Goal: Task Accomplishment & Management: Complete application form

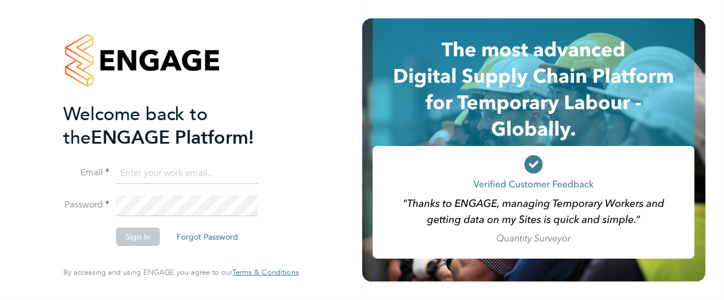
type input "[PERSON_NAME][EMAIL_ADDRESS][PERSON_NAME][DOMAIN_NAME]"
click at [138, 237] on button "Sign In" at bounding box center [138, 237] width 44 height 18
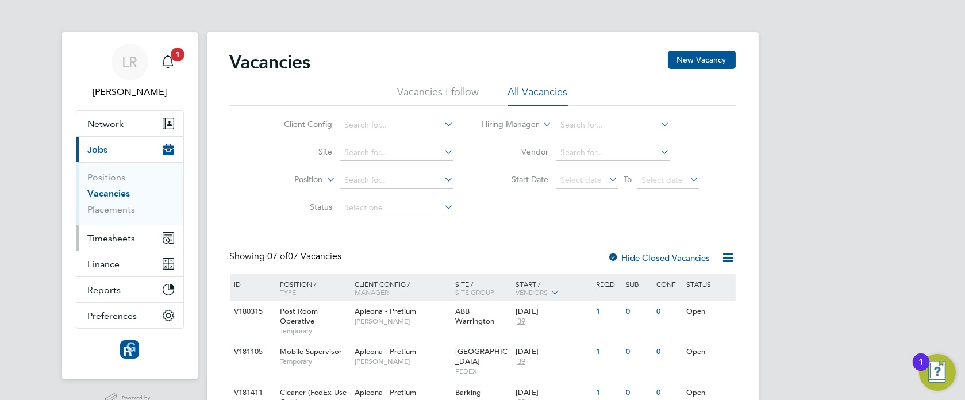
click at [110, 225] on button "Timesheets" at bounding box center [129, 237] width 107 height 25
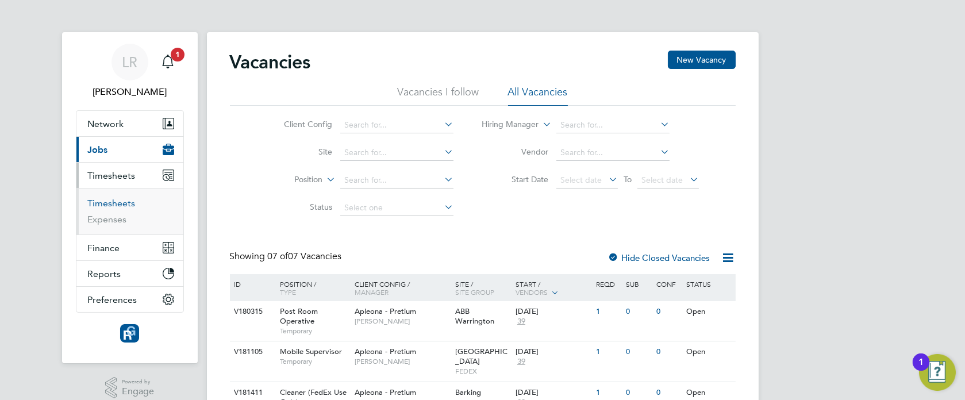
click at [106, 203] on link "Timesheets" at bounding box center [112, 203] width 48 height 11
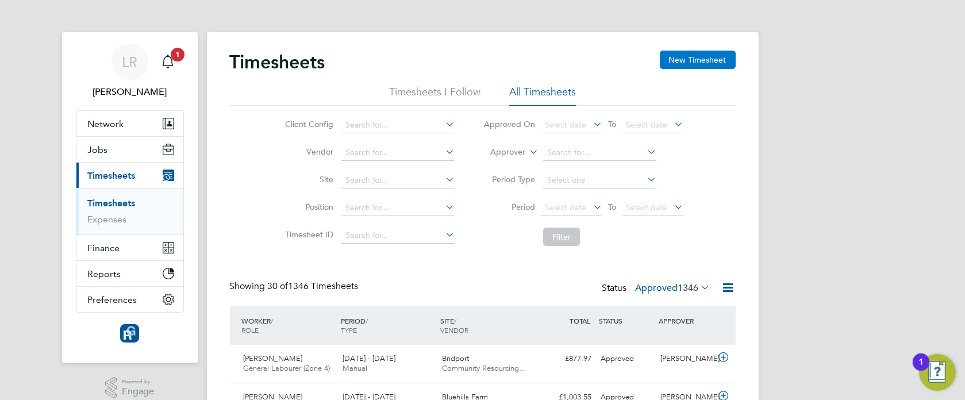
click at [689, 63] on button "New Timesheet" at bounding box center [698, 60] width 76 height 18
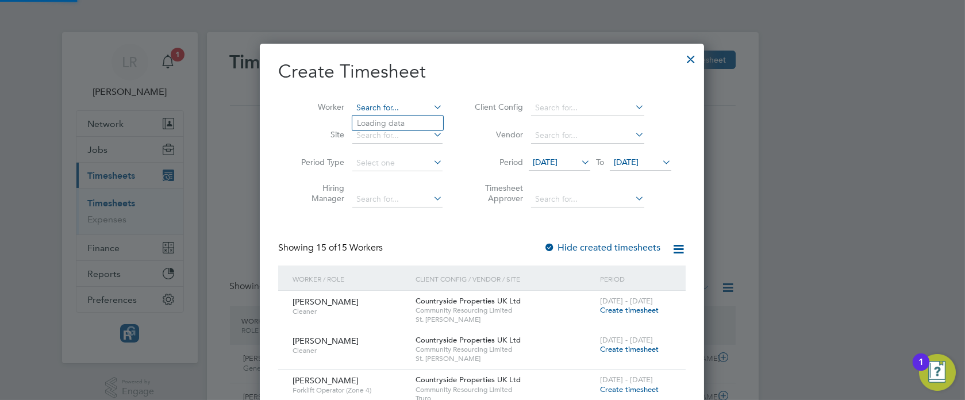
click at [367, 106] on input at bounding box center [397, 108] width 90 height 16
click at [374, 124] on b "Andrew" at bounding box center [390, 123] width 67 height 10
type input "[PERSON_NAME]"
click at [593, 248] on label "Hide created timesheets" at bounding box center [602, 247] width 117 height 11
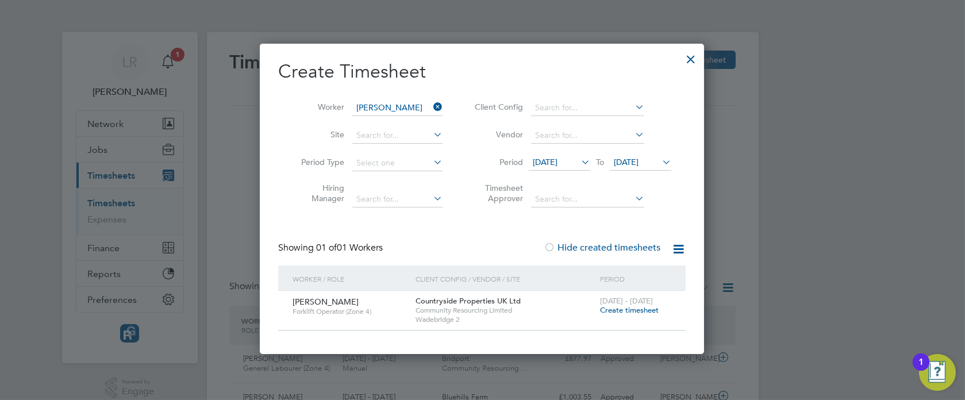
click at [593, 248] on label "Hide created timesheets" at bounding box center [602, 247] width 117 height 11
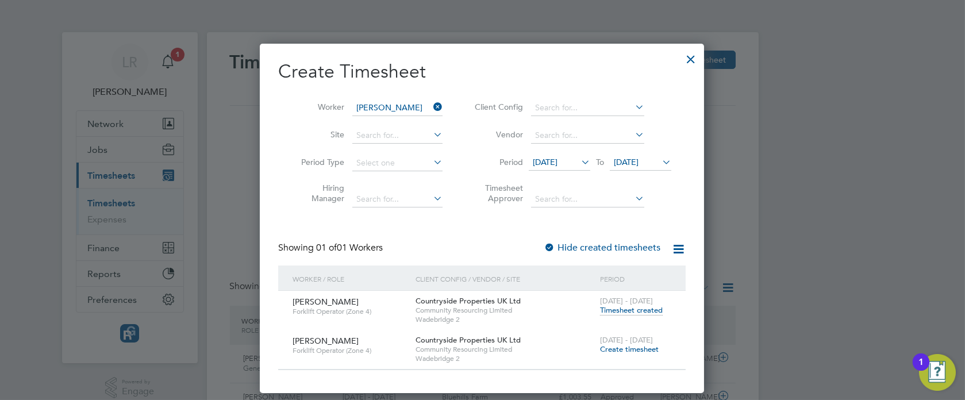
click at [628, 346] on span "Create timesheet" at bounding box center [629, 349] width 59 height 10
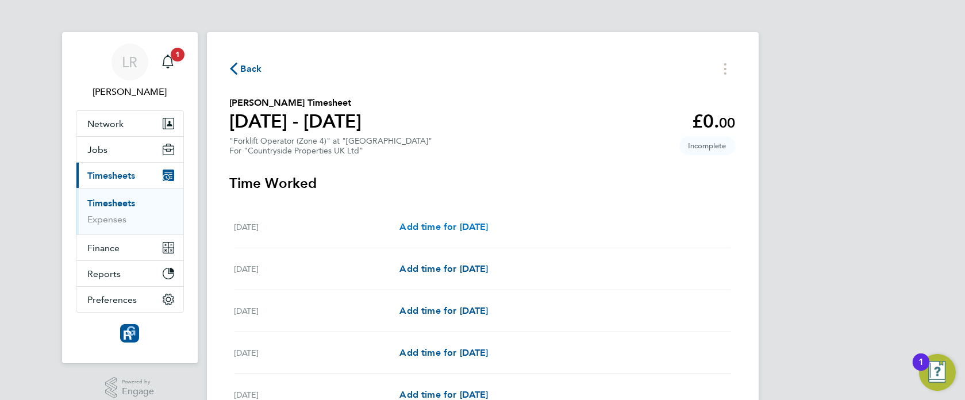
click at [465, 225] on span "Add time for Mon 22 Sep" at bounding box center [444, 226] width 89 height 11
select select "30"
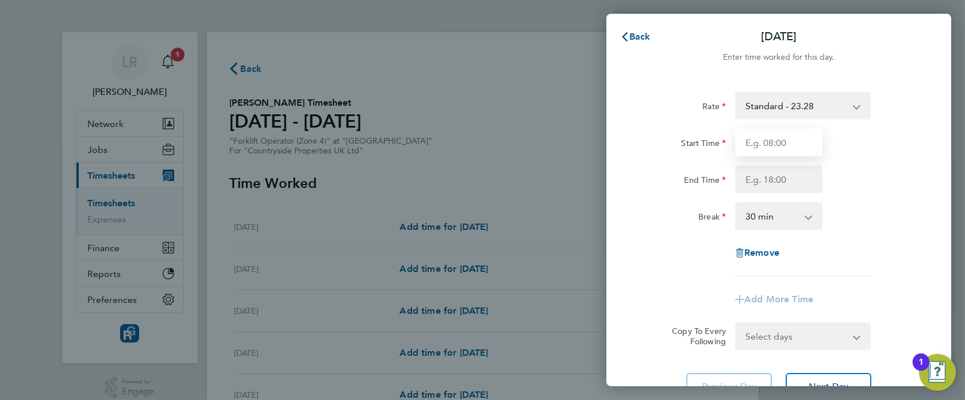
click at [787, 143] on input "Start Time" at bounding box center [778, 143] width 87 height 28
type input "07:00"
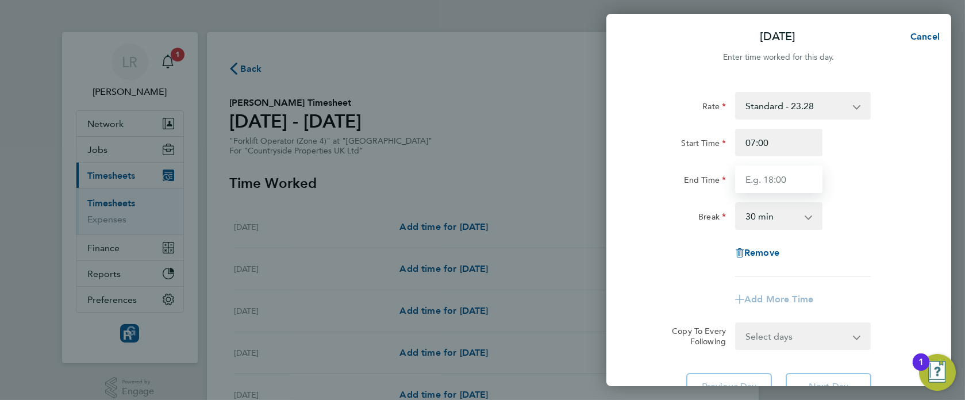
click at [758, 180] on input "End Time" at bounding box center [778, 180] width 87 height 28
type input "17:30"
click at [631, 236] on div "Rate Standard - 23.28 Start Time 07:00 End Time 17:30 Break 0 min 15 min 30 min…" at bounding box center [779, 246] width 345 height 336
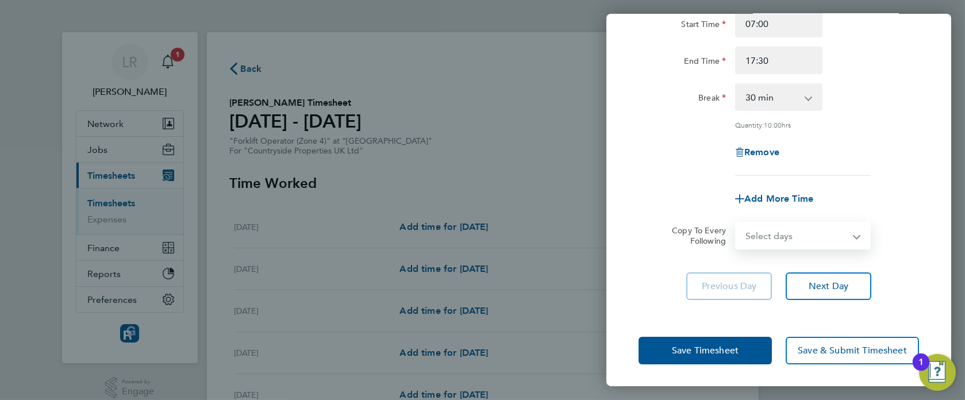
click at [781, 228] on select "Select days Day Weekday (Mon-Fri) Weekend (Sat-Sun) Tuesday Wednesday Thursday …" at bounding box center [797, 235] width 121 height 25
select select "WEEKDAY"
click at [737, 223] on select "Select days Day Weekday (Mon-Fri) Weekend (Sat-Sun) Tuesday Wednesday Thursday …" at bounding box center [797, 235] width 121 height 25
select select "2025-09-28"
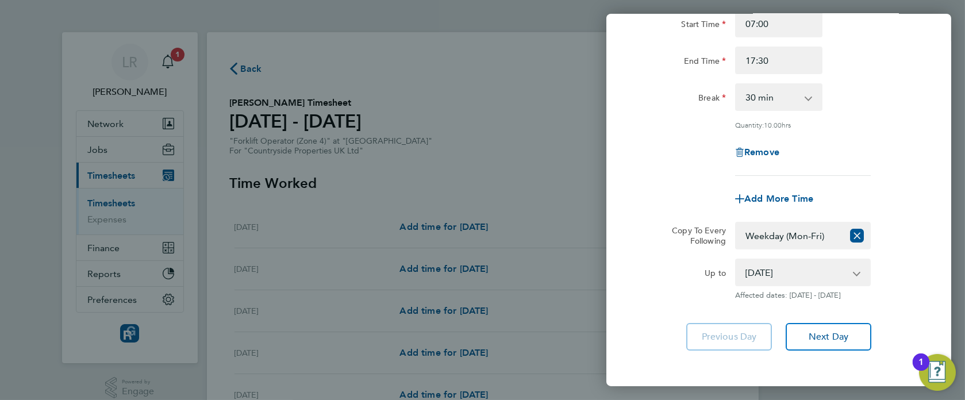
click at [616, 170] on div "Rate Standard - 23.28 Start Time 07:00 End Time 17:30 Break 0 min 15 min 30 min…" at bounding box center [779, 161] width 345 height 405
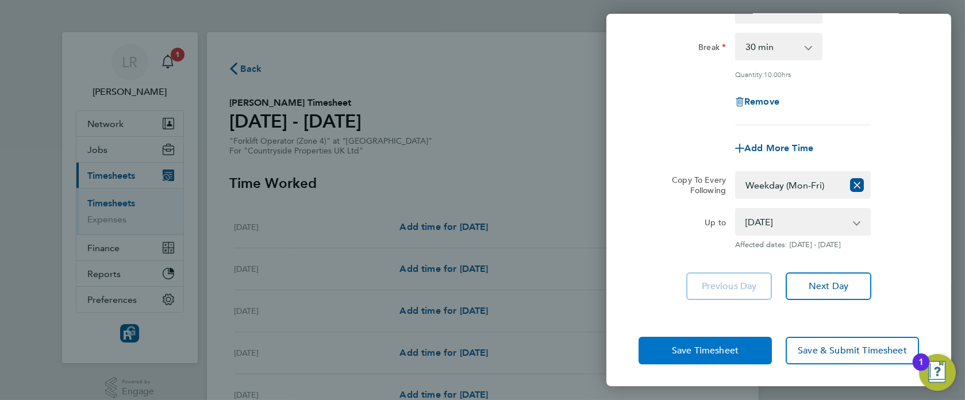
click at [689, 343] on button "Save Timesheet" at bounding box center [705, 351] width 133 height 28
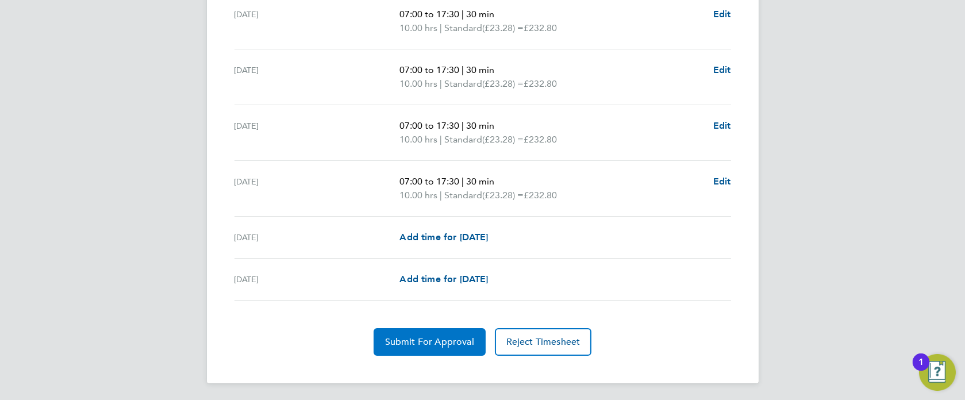
click at [420, 336] on span "Submit For Approval" at bounding box center [429, 341] width 89 height 11
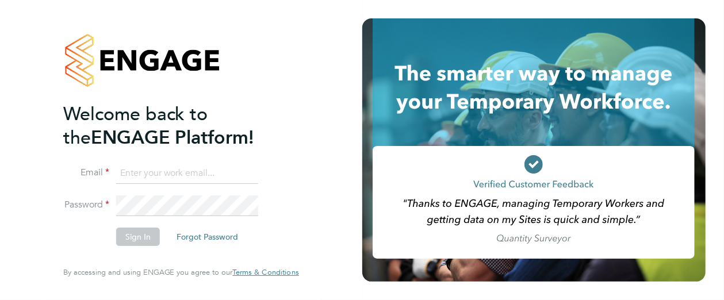
type input "[PERSON_NAME][EMAIL_ADDRESS][PERSON_NAME][DOMAIN_NAME]"
click at [126, 235] on button "Sign In" at bounding box center [138, 237] width 44 height 18
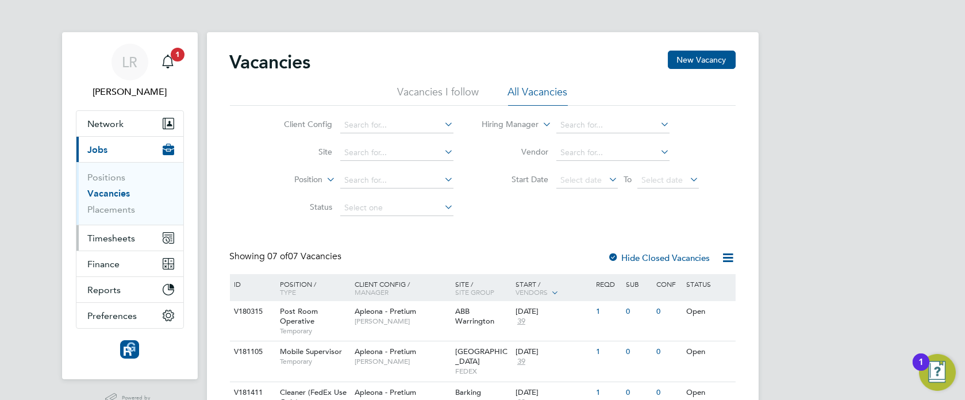
click at [109, 233] on span "Timesheets" at bounding box center [112, 238] width 48 height 11
click at [109, 235] on span "Timesheets" at bounding box center [112, 238] width 48 height 11
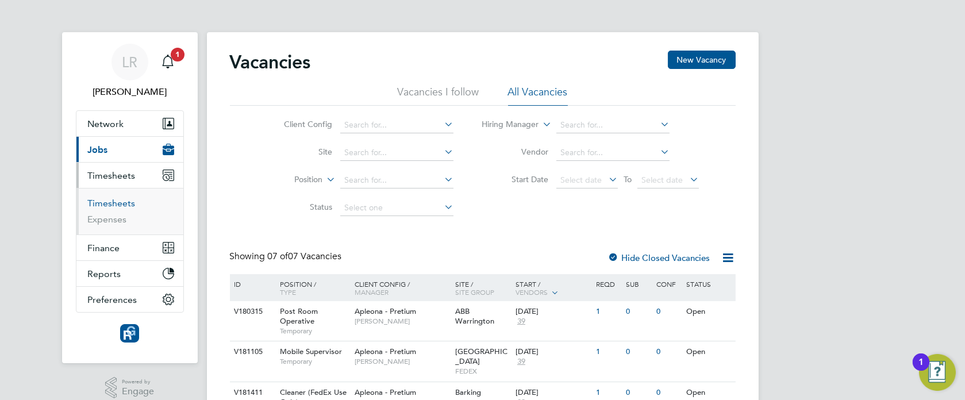
click at [110, 202] on link "Timesheets" at bounding box center [112, 203] width 48 height 11
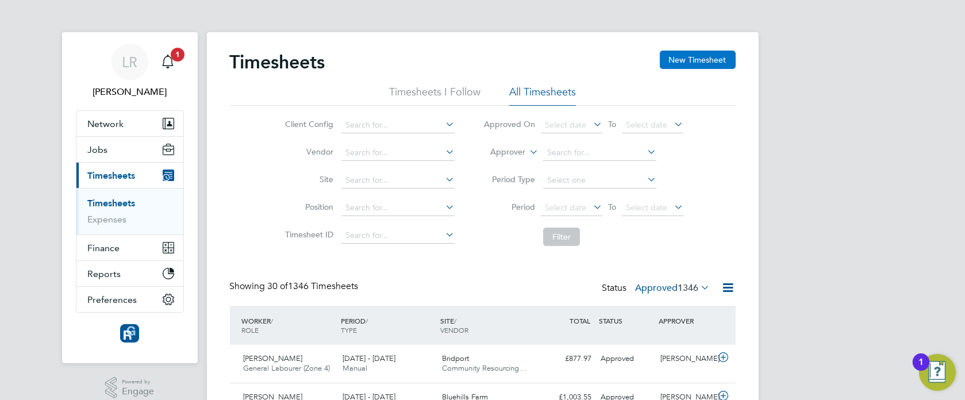
click at [682, 56] on button "New Timesheet" at bounding box center [698, 60] width 76 height 18
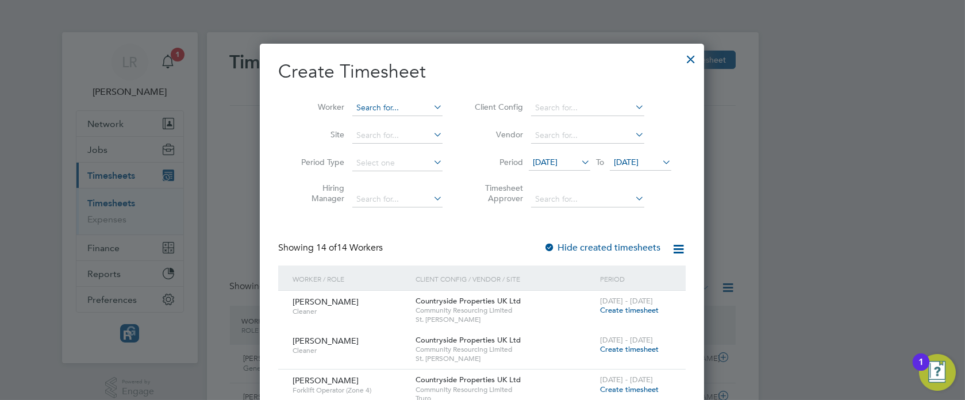
click at [368, 108] on input at bounding box center [397, 108] width 90 height 16
click at [423, 149] on b "Jones" at bounding box center [456, 154] width 67 height 10
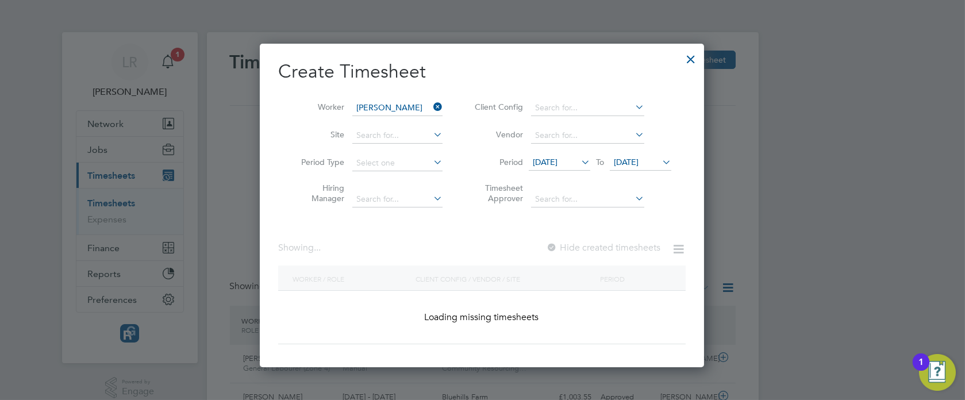
type input "[PERSON_NAME]"
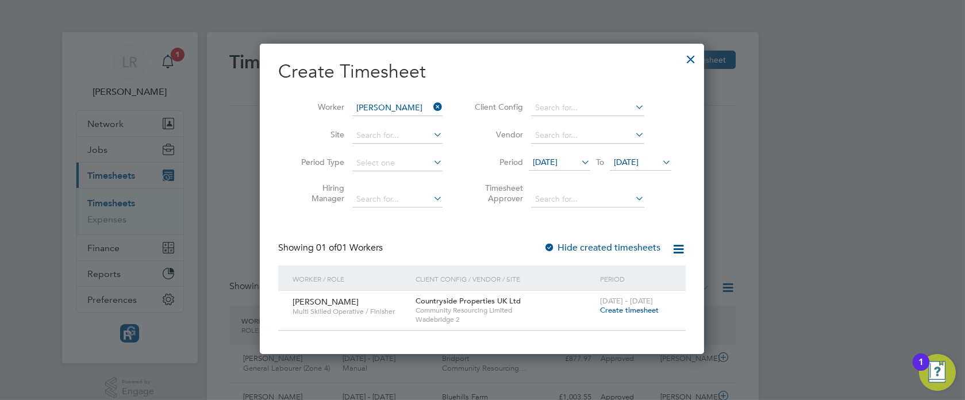
click at [615, 245] on label "Hide created timesheets" at bounding box center [602, 247] width 117 height 11
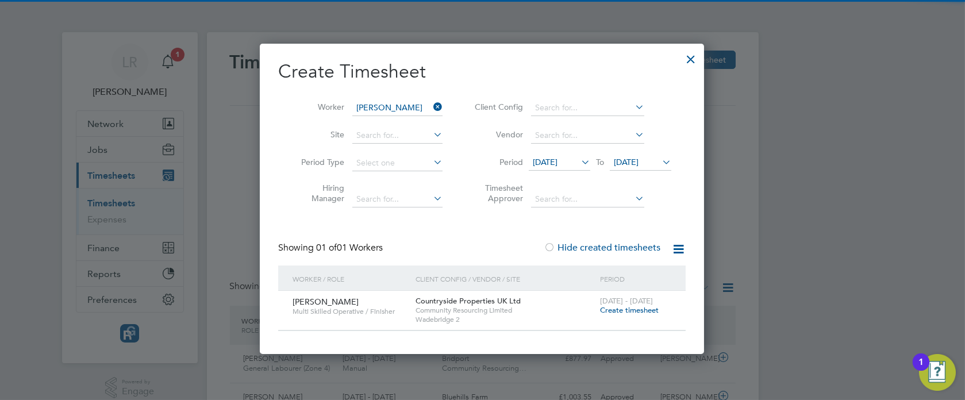
click at [615, 245] on label "Hide created timesheets" at bounding box center [602, 247] width 117 height 11
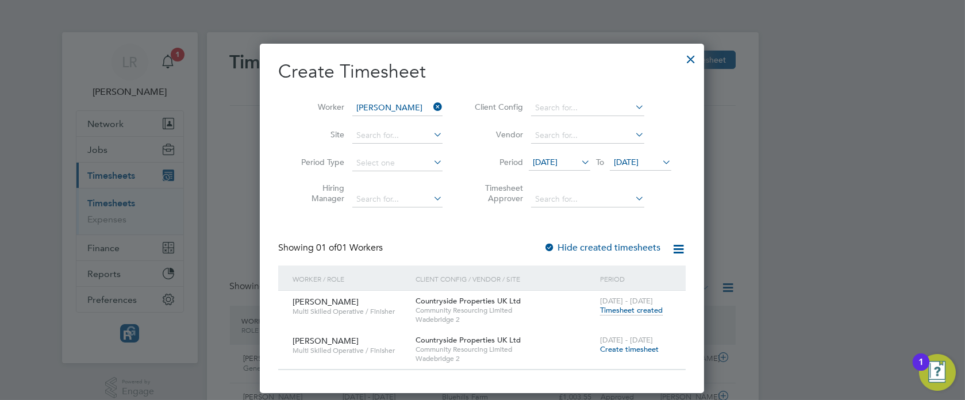
click at [616, 351] on span "Create timesheet" at bounding box center [629, 349] width 59 height 10
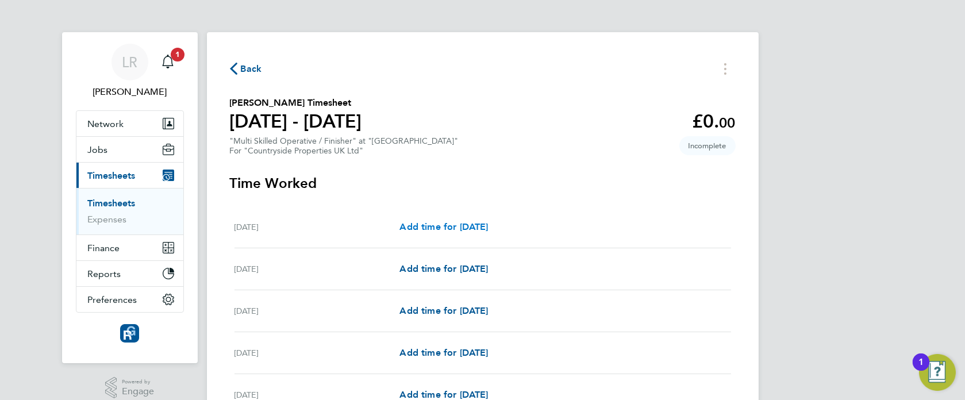
click at [451, 228] on span "Add time for Mon 22 Sep" at bounding box center [444, 226] width 89 height 11
select select "30"
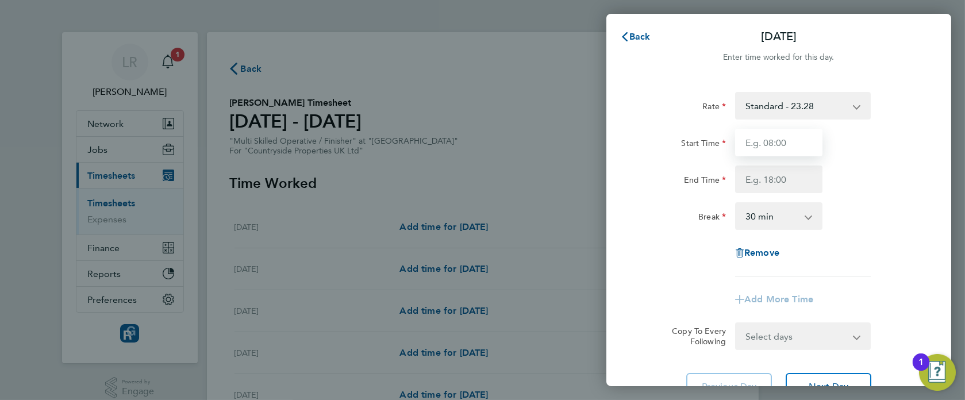
click at [759, 147] on input "Start Time" at bounding box center [778, 143] width 87 height 28
type input "07:30"
type input "17:00"
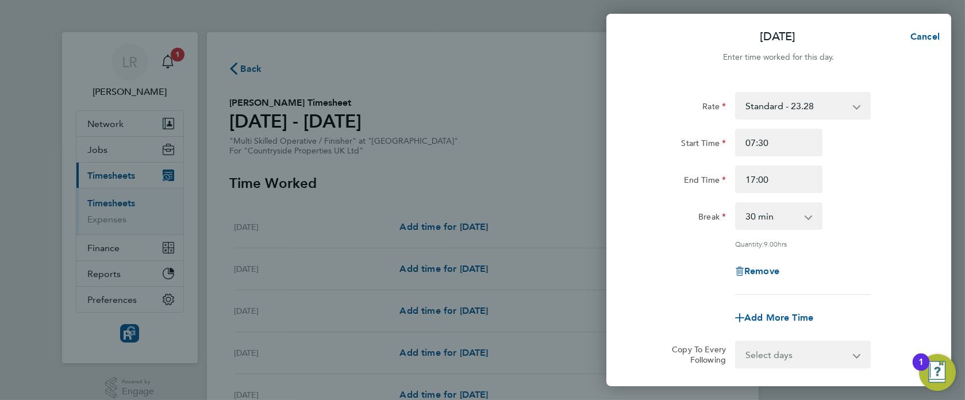
click at [685, 210] on div "Break" at bounding box center [682, 213] width 87 height 23
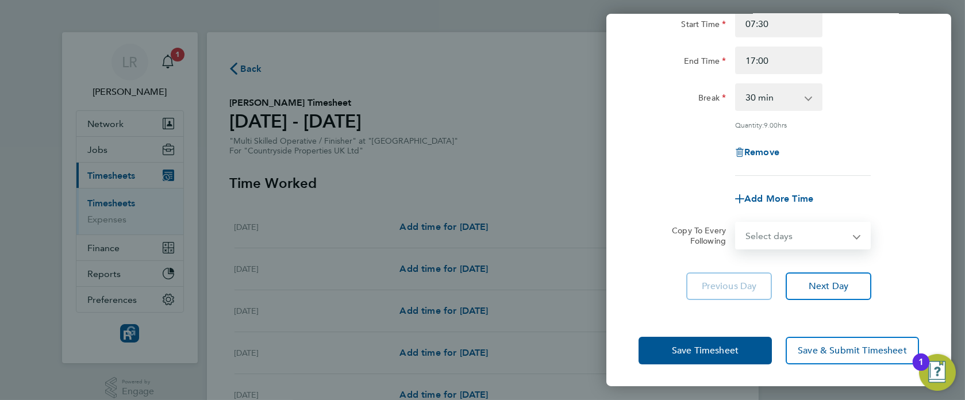
click at [776, 227] on select "Select days Day Weekday (Mon-Fri) Weekend (Sat-Sun) Tuesday Wednesday Thursday …" at bounding box center [797, 235] width 121 height 25
select select "WEEKDAY"
click at [737, 223] on select "Select days Day Weekday (Mon-Fri) Weekend (Sat-Sun) Tuesday Wednesday Thursday …" at bounding box center [797, 235] width 121 height 25
select select "2025-09-28"
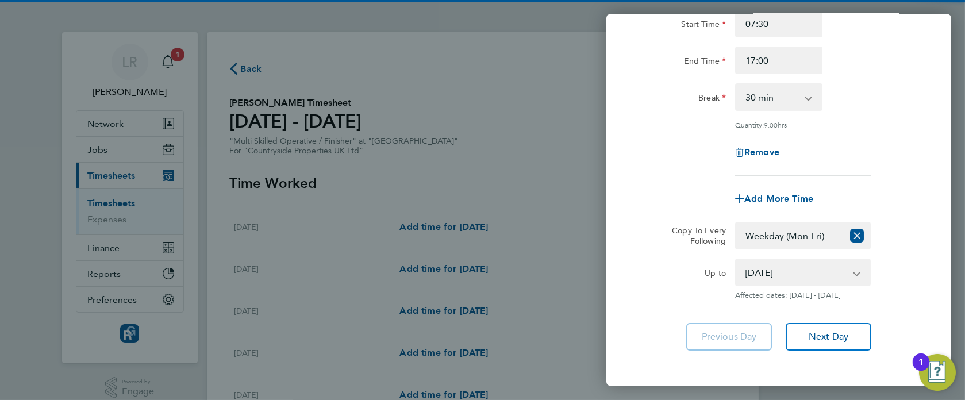
click at [653, 195] on div "Add More Time" at bounding box center [779, 199] width 290 height 28
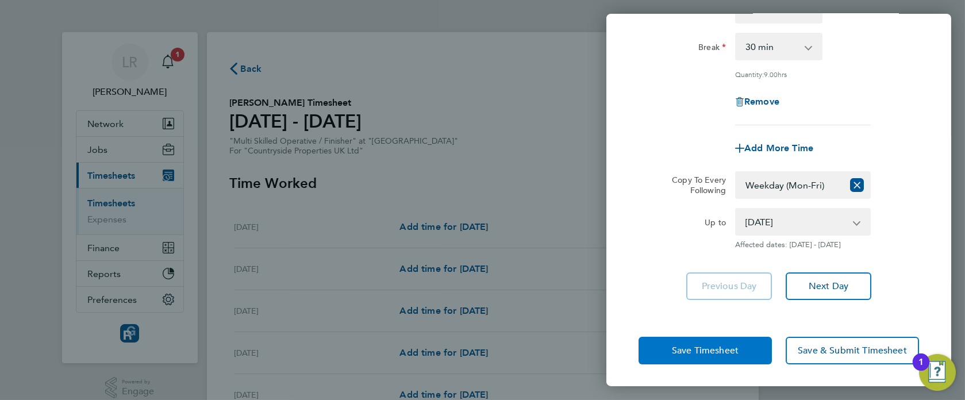
click at [672, 349] on span "Save Timesheet" at bounding box center [705, 350] width 67 height 11
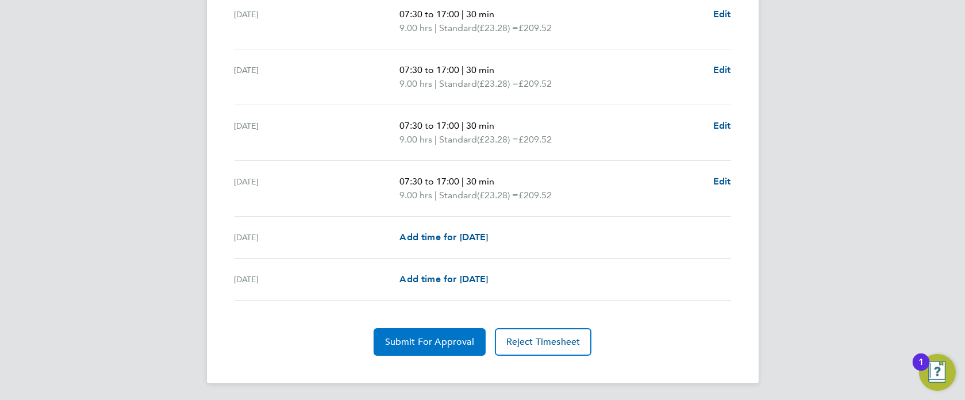
click at [409, 343] on span "Submit For Approval" at bounding box center [429, 341] width 89 height 11
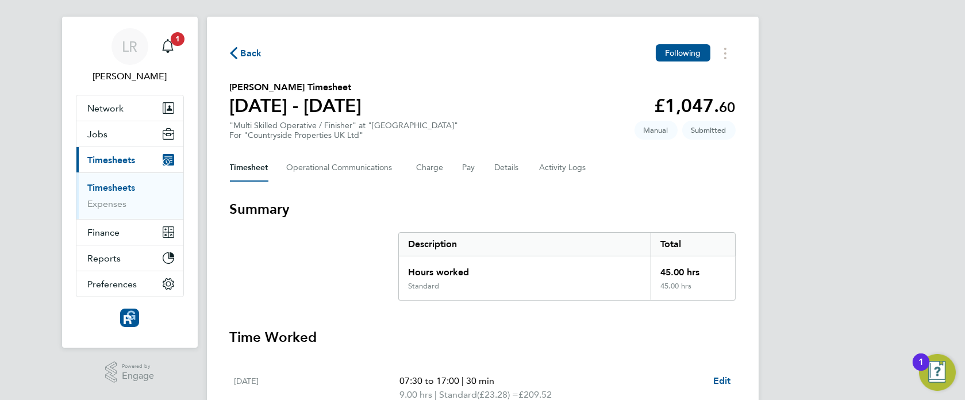
click at [236, 55] on icon "button" at bounding box center [233, 53] width 7 height 12
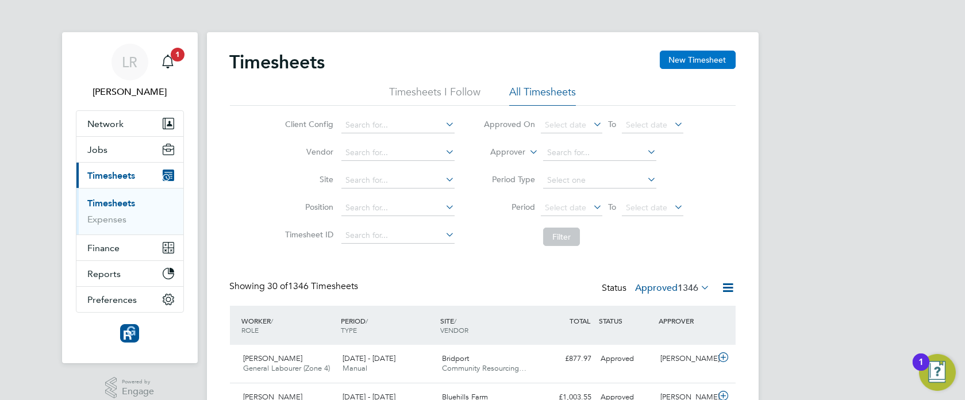
click at [695, 60] on button "New Timesheet" at bounding box center [698, 60] width 76 height 18
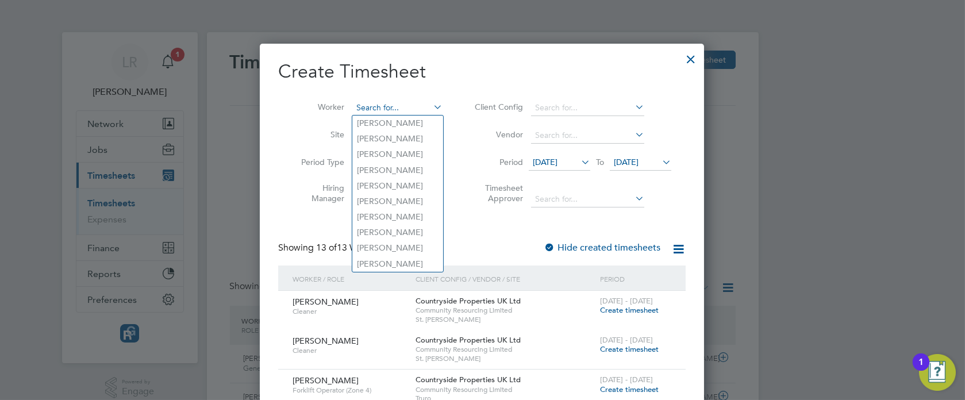
click at [377, 101] on input at bounding box center [397, 108] width 90 height 16
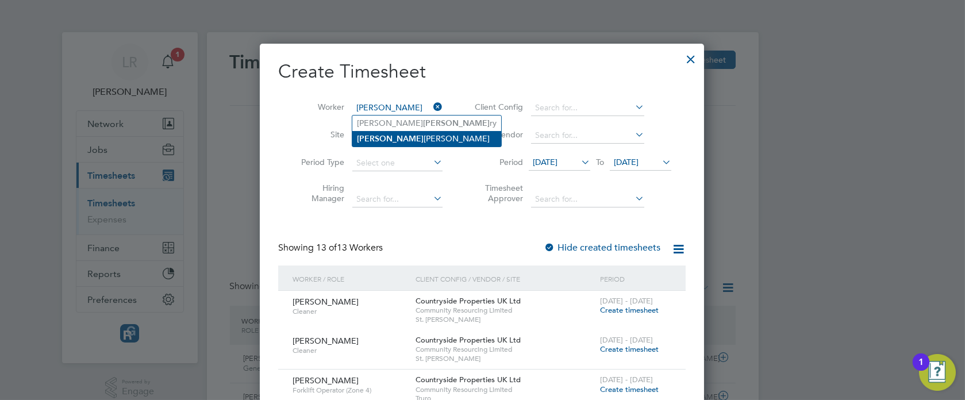
click at [389, 136] on li "Grego ry David" at bounding box center [426, 139] width 149 height 16
type input "[PERSON_NAME]"
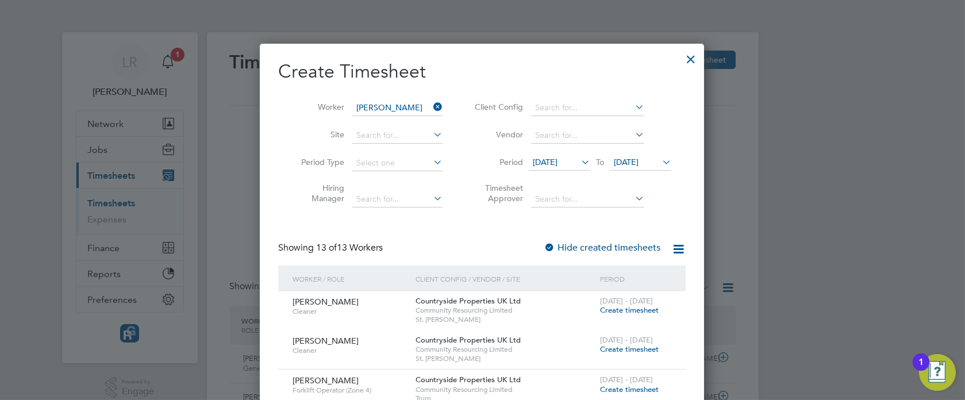
click at [564, 246] on label "Hide created timesheets" at bounding box center [602, 247] width 117 height 11
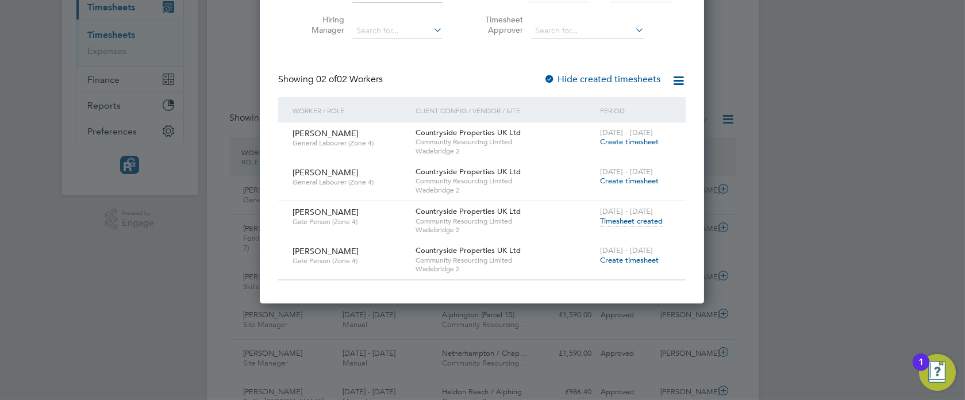
click at [643, 258] on span "Create timesheet" at bounding box center [629, 260] width 59 height 10
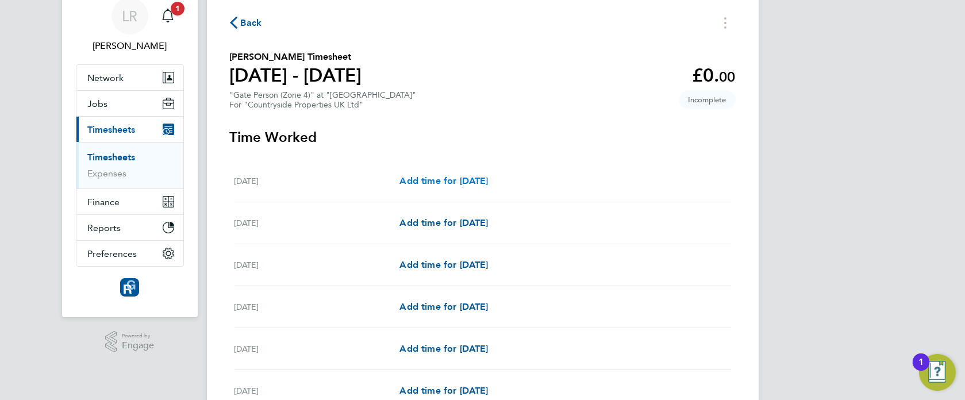
click at [453, 178] on span "Add time for Mon 22 Sep" at bounding box center [444, 180] width 89 height 11
select select "30"
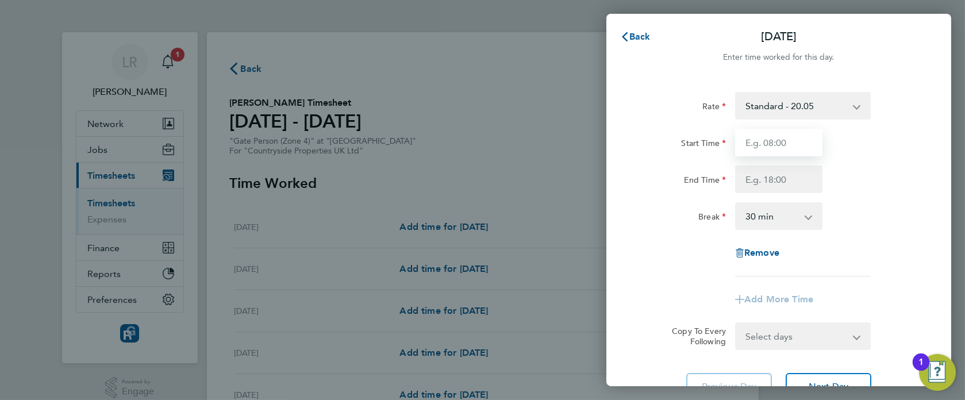
click at [804, 144] on input "Start Time" at bounding box center [778, 143] width 87 height 28
type input "07:30"
type input "17:00"
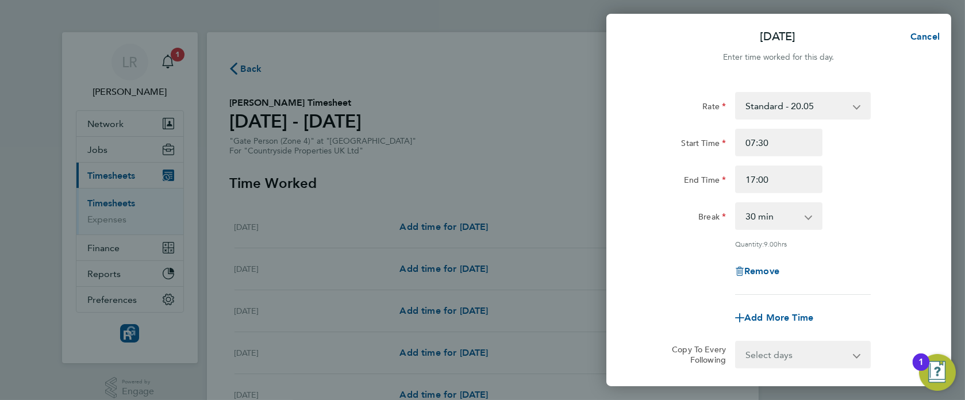
click at [686, 222] on div "Break" at bounding box center [682, 213] width 87 height 23
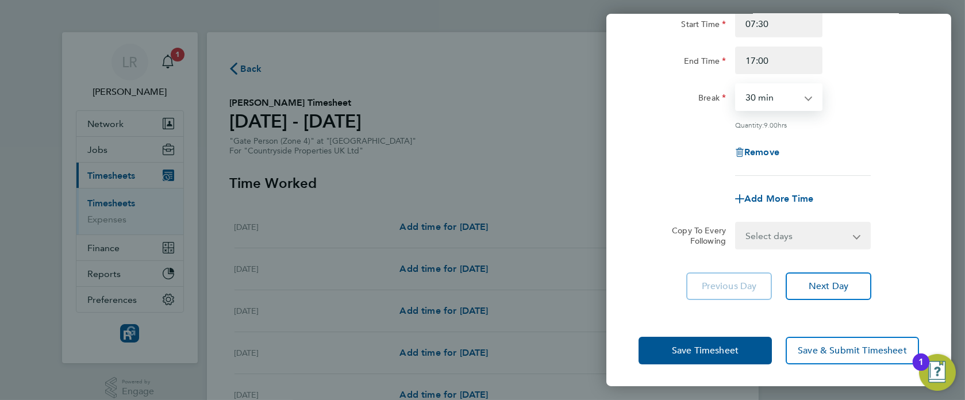
click at [789, 106] on select "0 min 15 min 30 min 45 min 60 min 75 min 90 min" at bounding box center [772, 97] width 71 height 25
select select "0"
click at [737, 85] on select "0 min 15 min 30 min 45 min 60 min 75 min 90 min" at bounding box center [772, 97] width 71 height 25
click at [672, 129] on div "Rate Standard - 20.05 Start Time 07:30 End Time 17:00 Break 0 min 15 min 30 min…" at bounding box center [779, 74] width 281 height 203
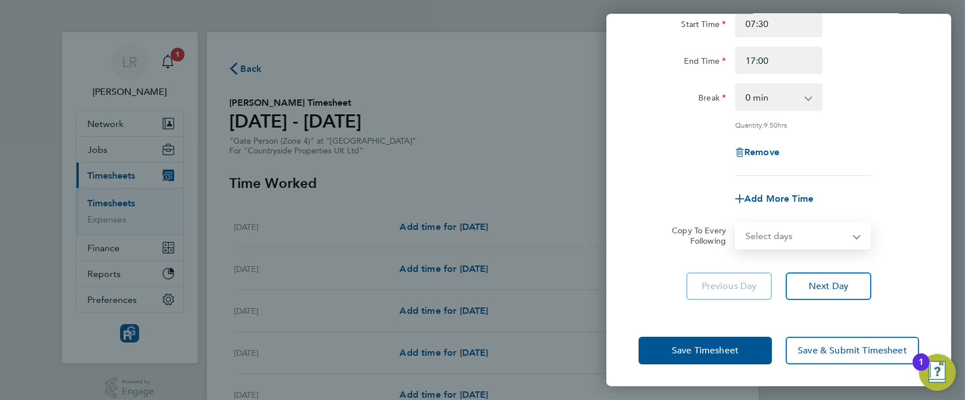
click at [818, 228] on select "Select days Day Weekday (Mon-Fri) Weekend (Sat-Sun) Tuesday Wednesday Thursday …" at bounding box center [797, 235] width 121 height 25
select select "WEEKDAY"
click at [737, 223] on select "Select days Day Weekday (Mon-Fri) Weekend (Sat-Sun) Tuesday Wednesday Thursday …" at bounding box center [797, 235] width 121 height 25
select select "2025-09-28"
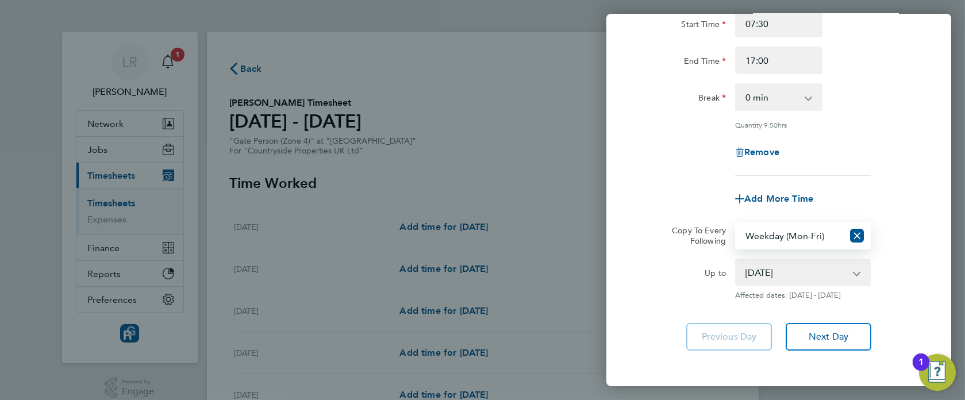
click at [651, 201] on div "Add More Time" at bounding box center [779, 199] width 290 height 28
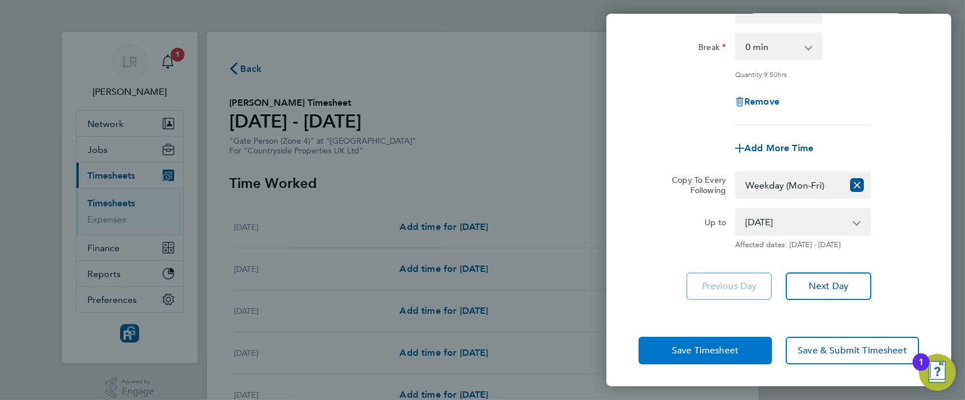
click at [666, 350] on button "Save Timesheet" at bounding box center [705, 351] width 133 height 28
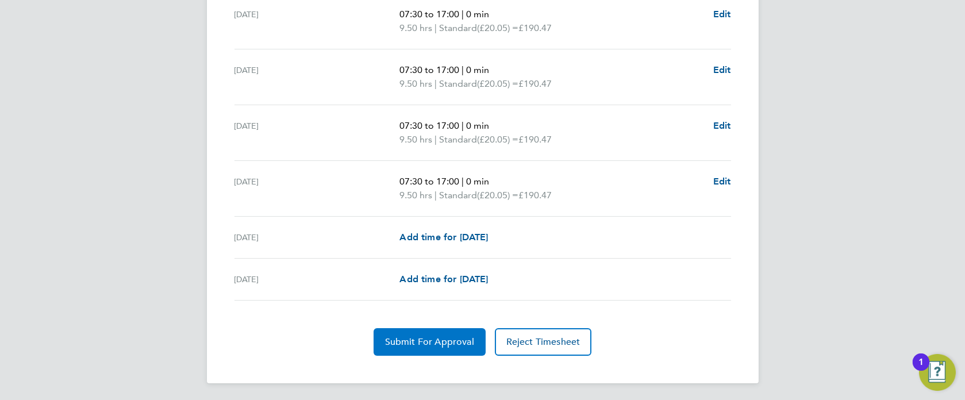
click at [386, 341] on span "Submit For Approval" at bounding box center [429, 341] width 89 height 11
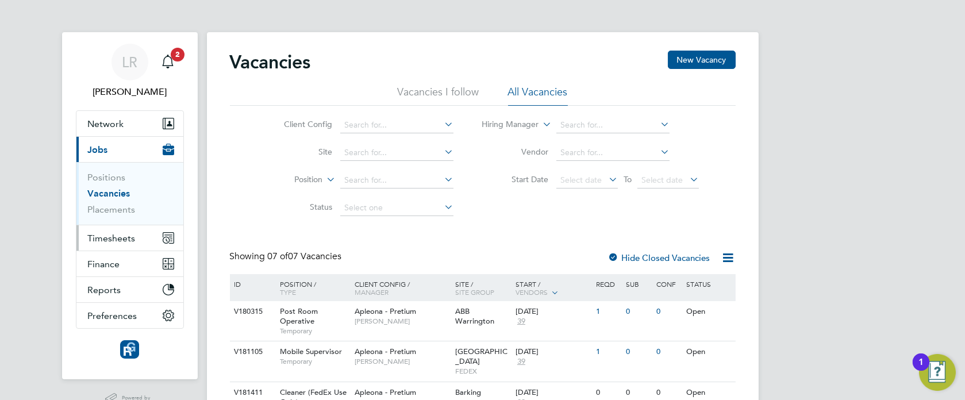
click at [124, 239] on span "Timesheets" at bounding box center [112, 238] width 48 height 11
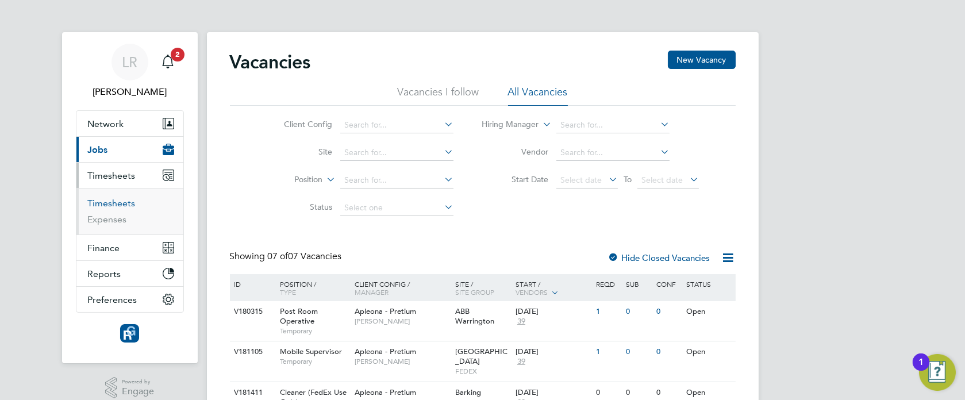
click at [115, 201] on link "Timesheets" at bounding box center [112, 203] width 48 height 11
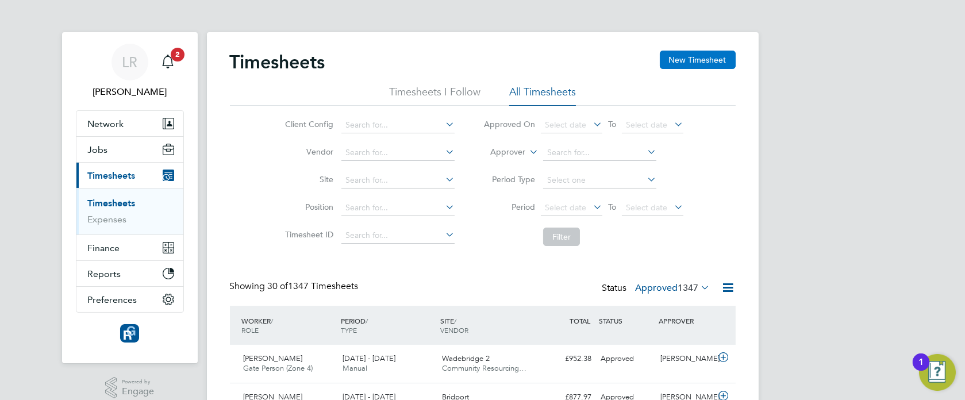
click at [674, 61] on button "New Timesheet" at bounding box center [698, 60] width 76 height 18
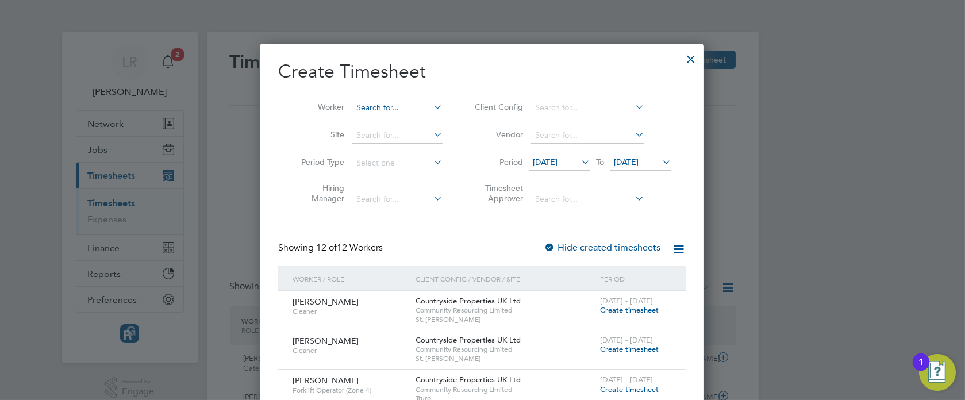
click at [389, 109] on input at bounding box center [397, 108] width 90 height 16
click at [390, 122] on li "[PERSON_NAME] [PERSON_NAME]" at bounding box center [457, 124] width 211 height 16
type input "[PERSON_NAME]"
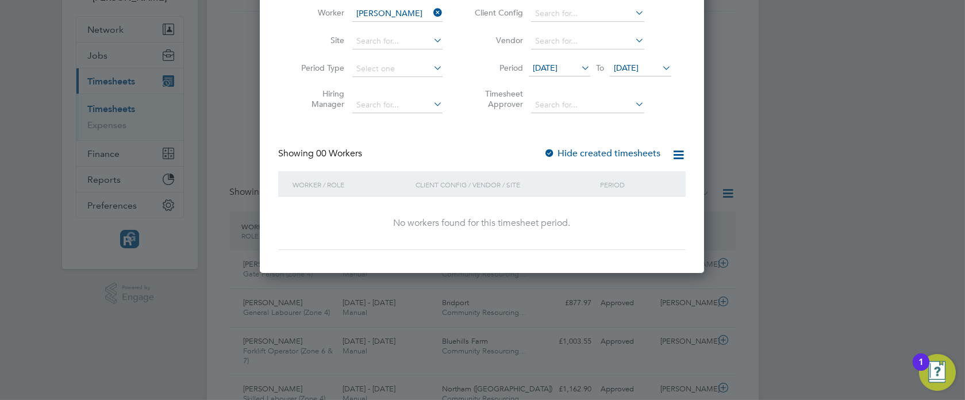
click at [565, 148] on label "Hide created timesheets" at bounding box center [602, 153] width 117 height 11
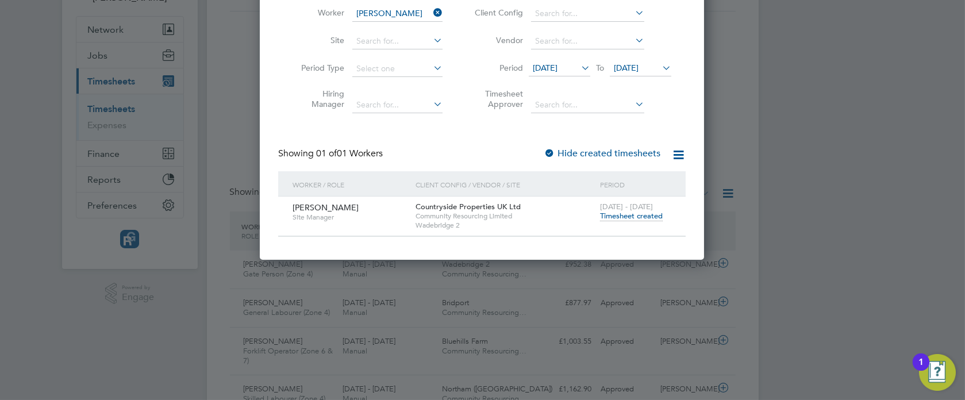
click at [579, 68] on icon at bounding box center [579, 68] width 0 height 16
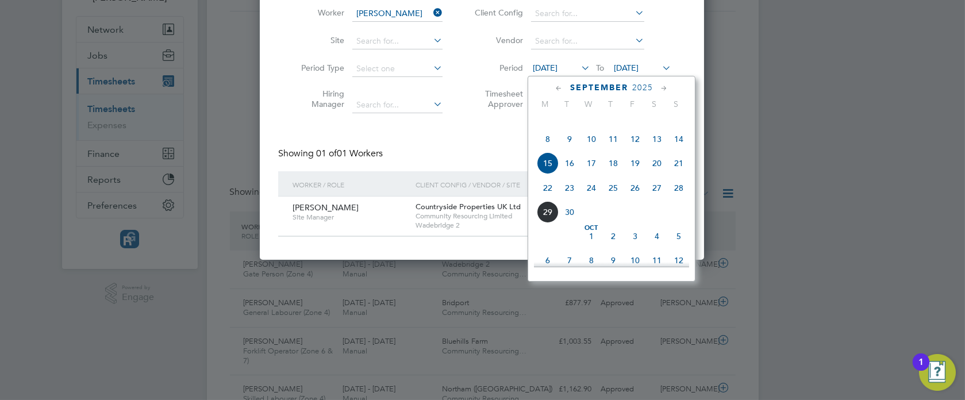
click at [548, 150] on span "8" at bounding box center [548, 139] width 22 height 22
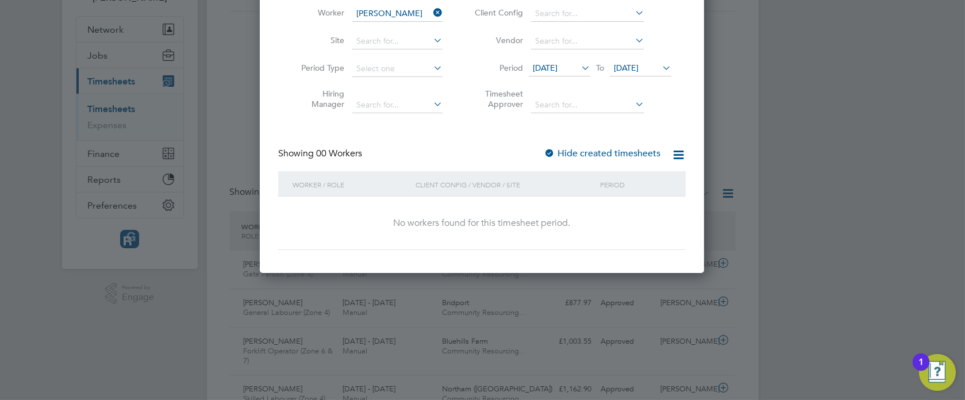
click at [607, 154] on label "Hide created timesheets" at bounding box center [602, 153] width 117 height 11
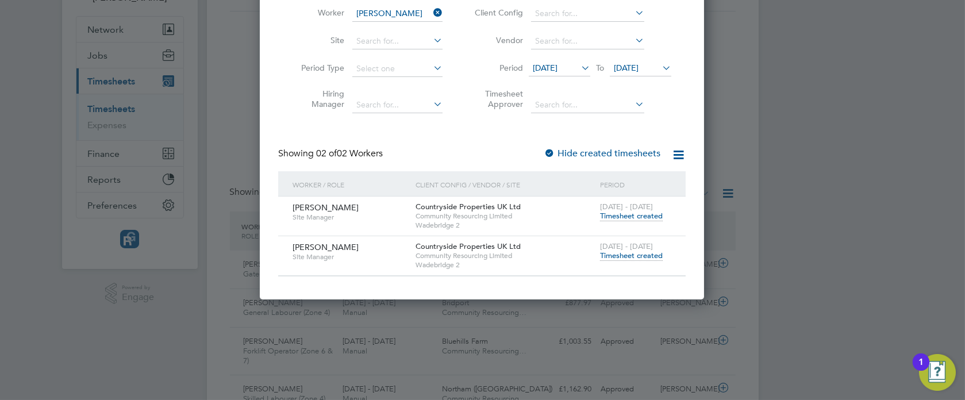
click at [613, 256] on span "Timesheet created" at bounding box center [631, 256] width 63 height 10
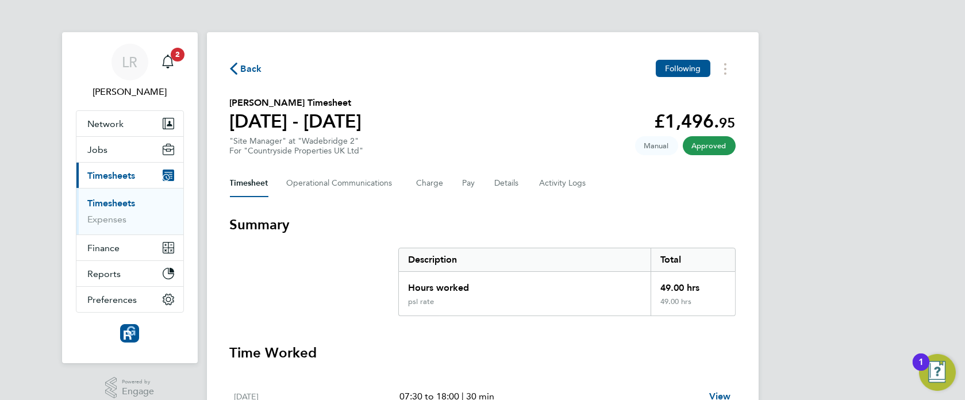
click at [239, 72] on span "Back" at bounding box center [246, 68] width 32 height 11
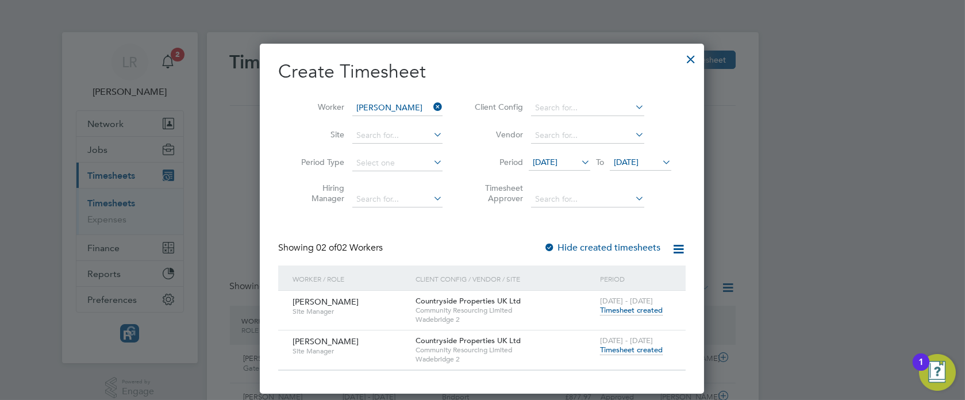
click at [614, 311] on span "Timesheet created" at bounding box center [631, 310] width 63 height 10
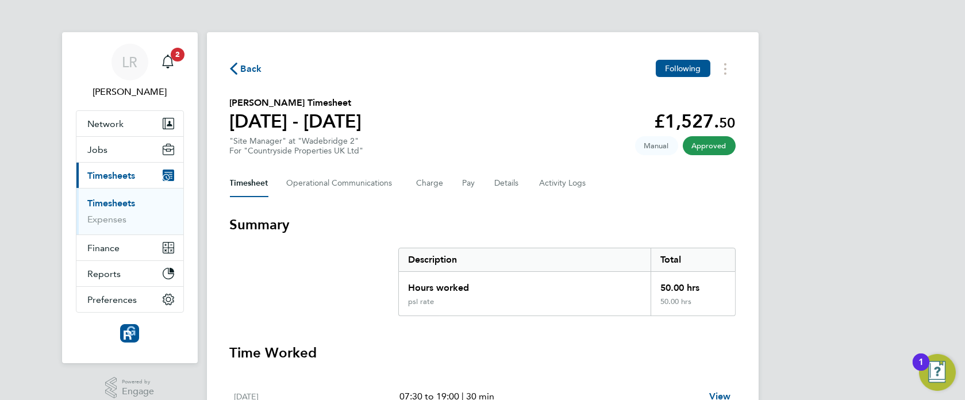
click at [246, 69] on span "Back" at bounding box center [251, 69] width 21 height 14
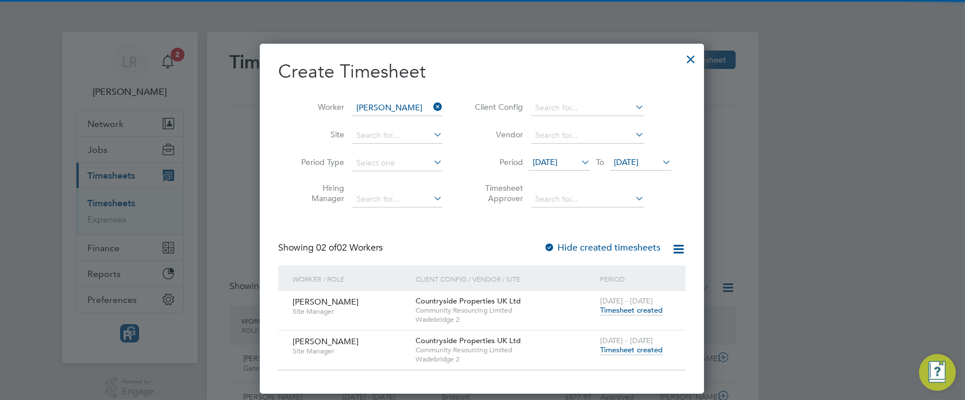
scroll to position [29, 99]
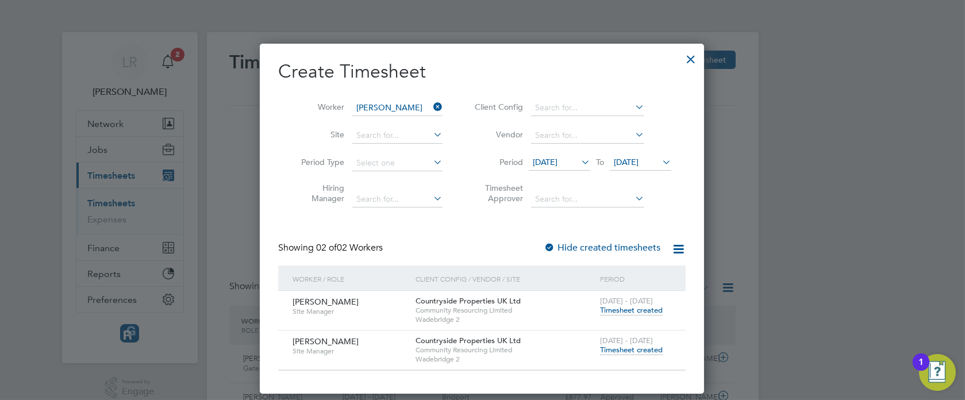
click at [616, 348] on span "Timesheet created" at bounding box center [631, 350] width 63 height 10
